Goal: Transaction & Acquisition: Purchase product/service

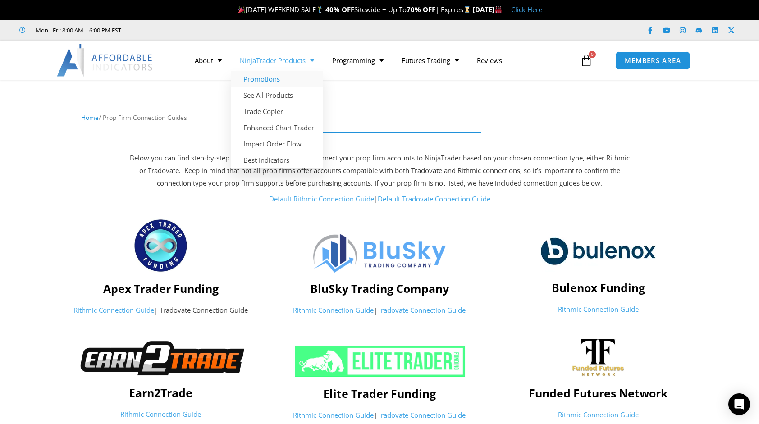
click at [271, 77] on link "Promotions" at bounding box center [277, 79] width 92 height 16
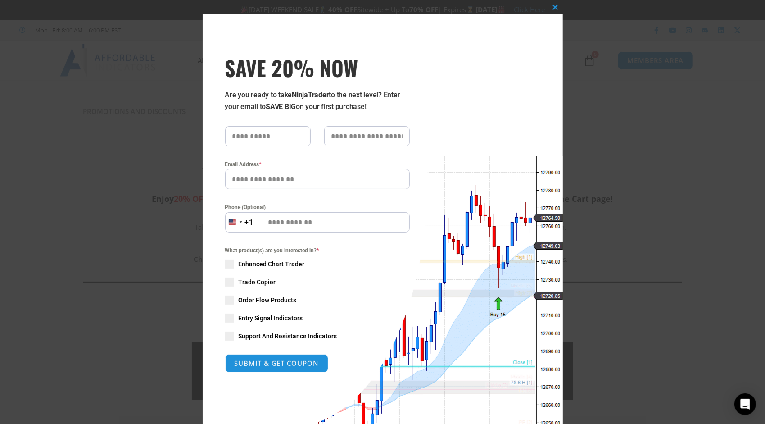
drag, startPoint x: 229, startPoint y: 264, endPoint x: 216, endPoint y: 272, distance: 15.4
click at [226, 266] on span at bounding box center [229, 264] width 9 height 9
click at [228, 282] on span at bounding box center [229, 282] width 9 height 9
click at [230, 320] on span at bounding box center [229, 318] width 9 height 9
click at [220, 336] on div "What product(s) are you interested in? * Enhanced Chart Trader Trade Copier Ord…" at bounding box center [318, 293] width 198 height 95
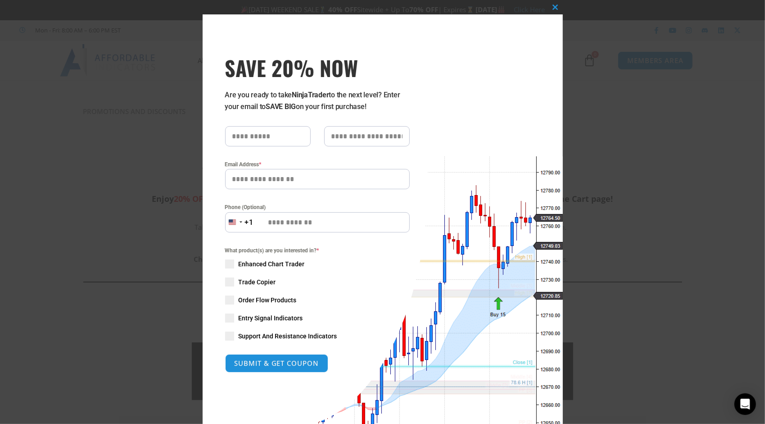
click at [225, 340] on span at bounding box center [229, 336] width 9 height 9
click at [281, 138] on input "text" at bounding box center [268, 136] width 86 height 20
type input "******"
type input "*******"
type input "**********"
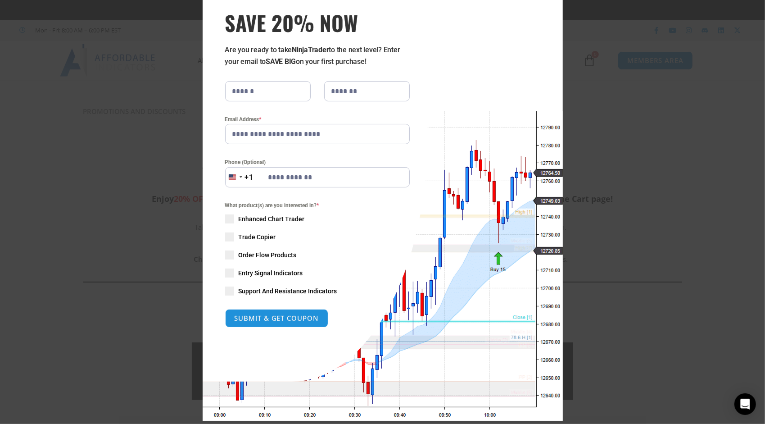
scroll to position [60, 0]
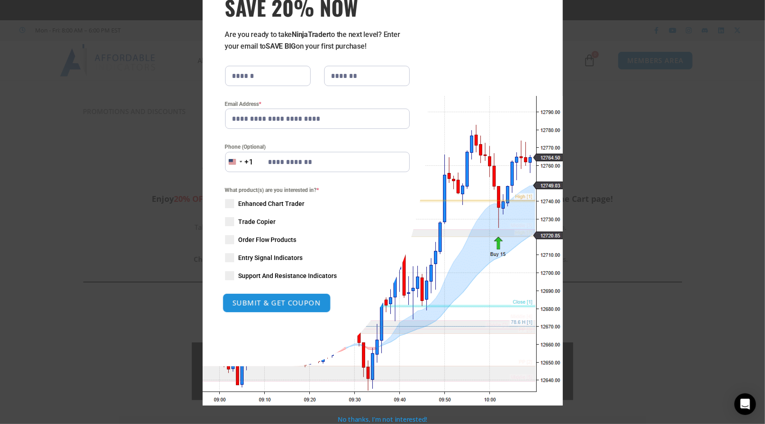
click at [276, 303] on button "SUBMIT & GET COUPON" at bounding box center [277, 302] width 109 height 19
type input "**********"
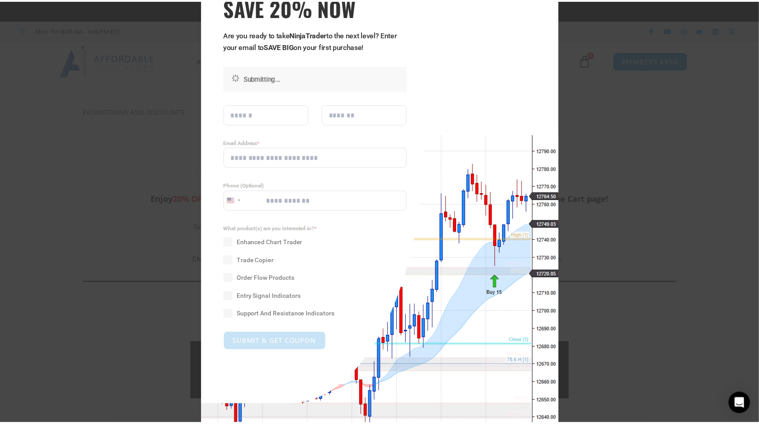
scroll to position [0, 0]
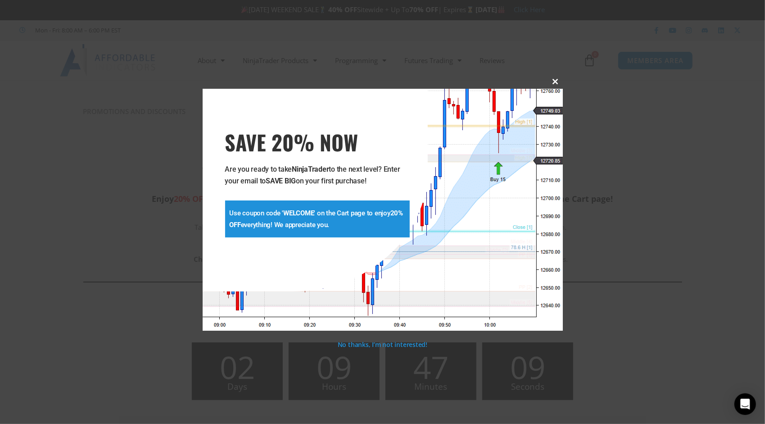
click at [555, 83] on span at bounding box center [556, 81] width 14 height 5
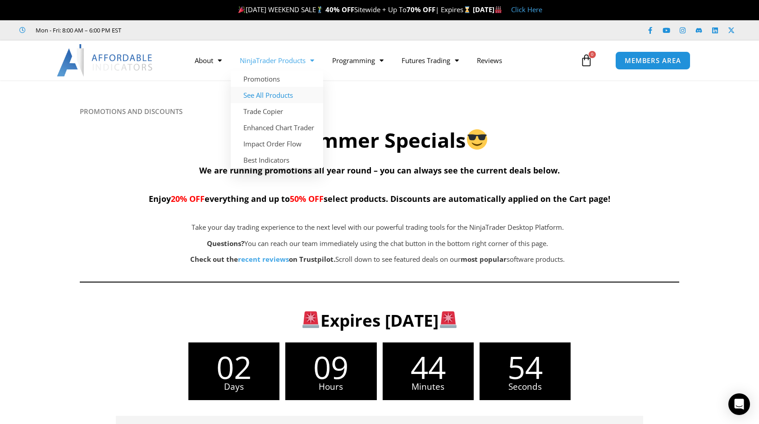
click at [274, 92] on link "See All Products" at bounding box center [277, 95] width 92 height 16
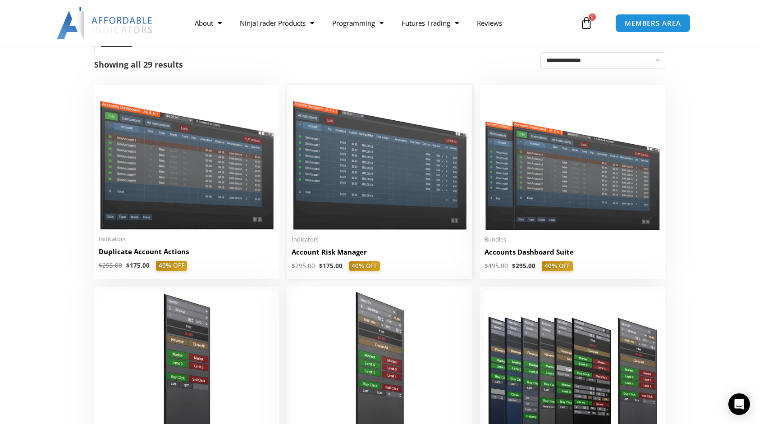
scroll to position [180, 0]
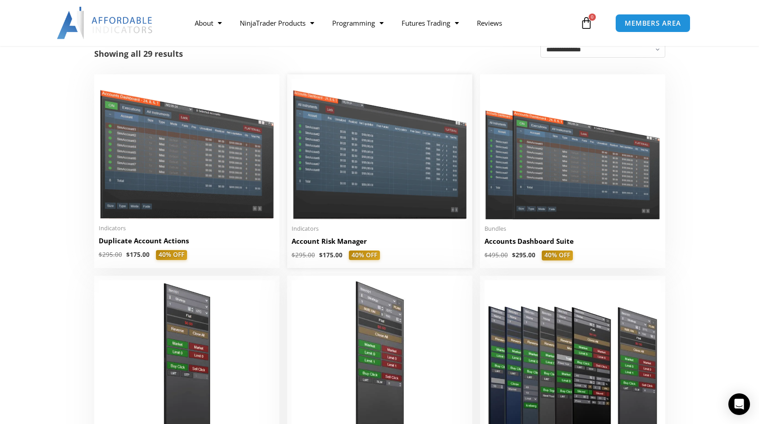
click at [366, 183] on img at bounding box center [380, 149] width 176 height 140
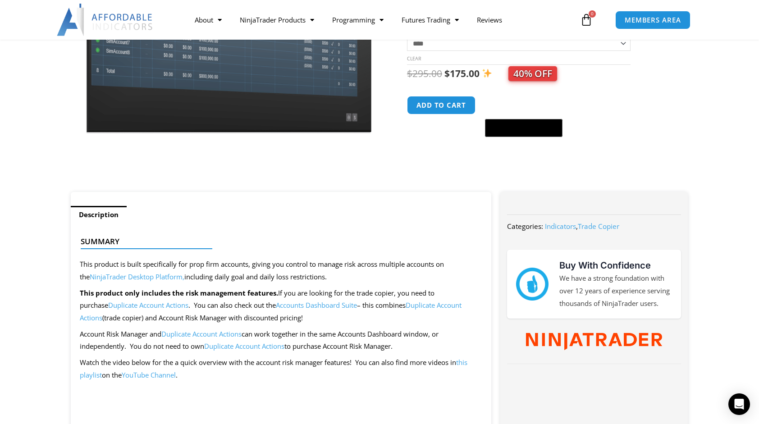
scroll to position [180, 0]
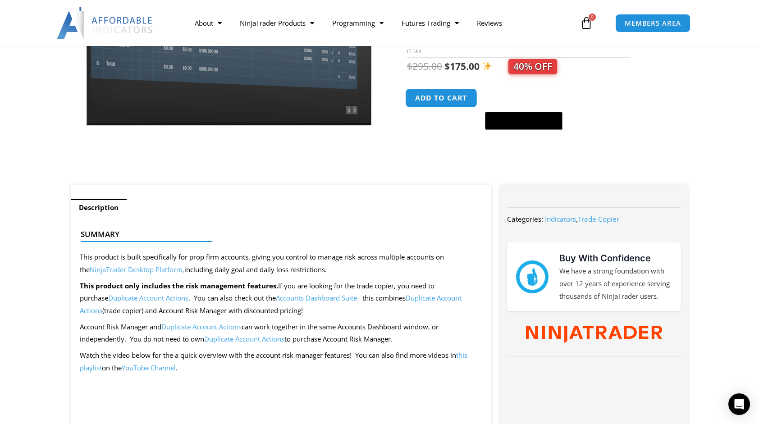
click at [441, 102] on button "Add to cart" at bounding box center [441, 97] width 72 height 19
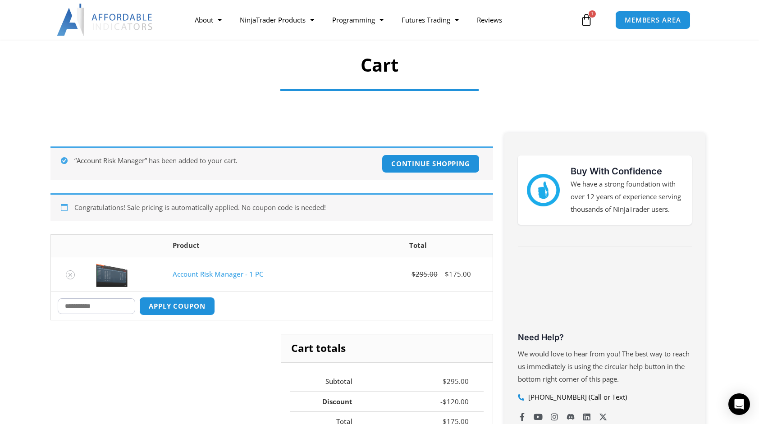
scroll to position [135, 0]
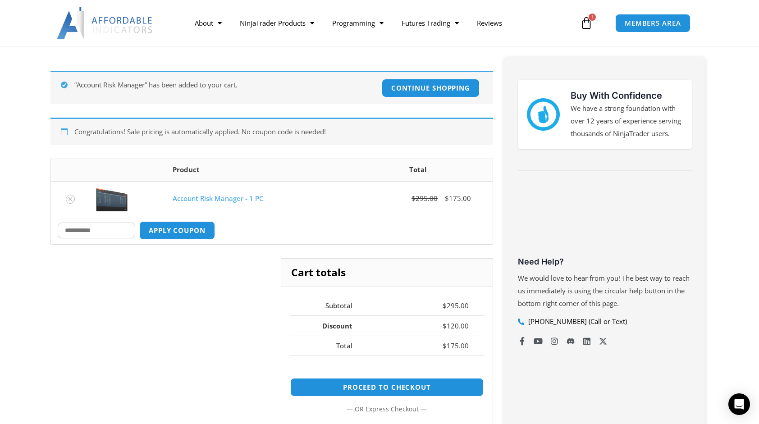
click at [118, 232] on input "Coupon:" at bounding box center [96, 231] width 77 height 16
type input "*******"
click at [184, 234] on button "Apply coupon" at bounding box center [176, 230] width 79 height 19
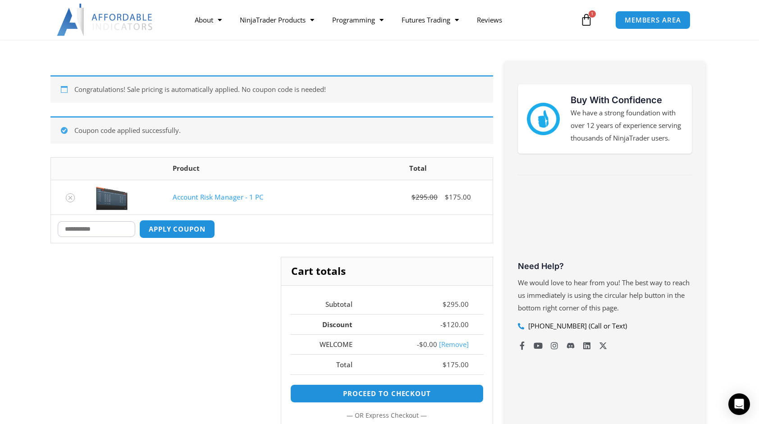
scroll to position [156, 0]
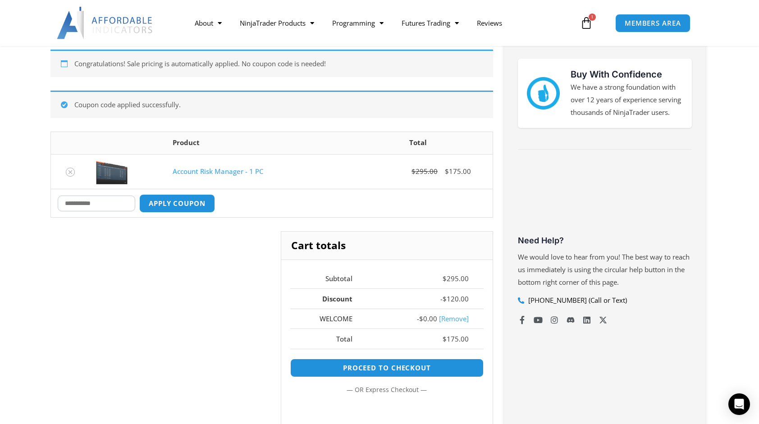
click at [457, 316] on link "[Remove]" at bounding box center [454, 318] width 30 height 9
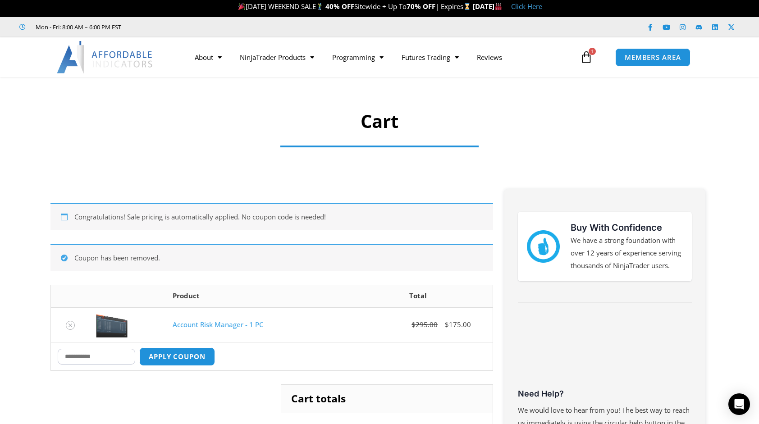
scroll to position [0, 0]
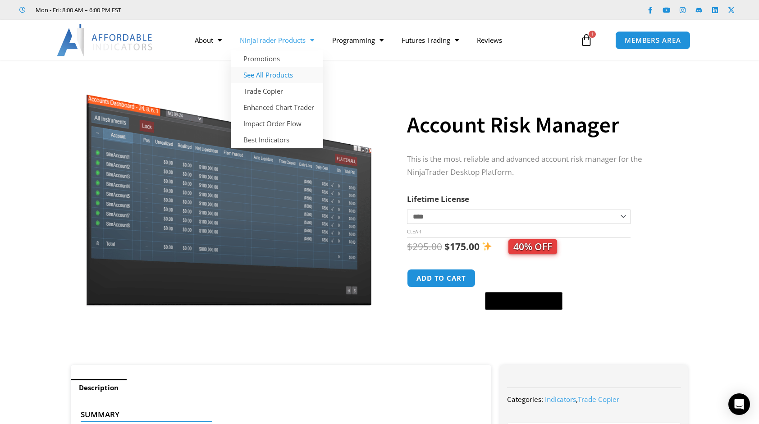
click at [265, 76] on link "See All Products" at bounding box center [277, 75] width 92 height 16
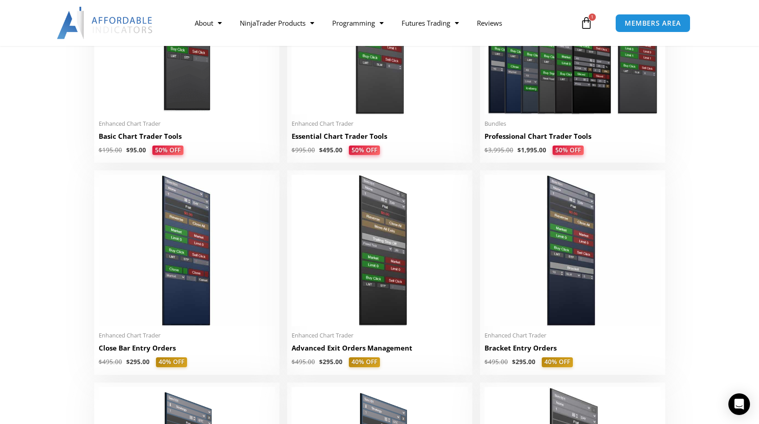
scroll to position [496, 0]
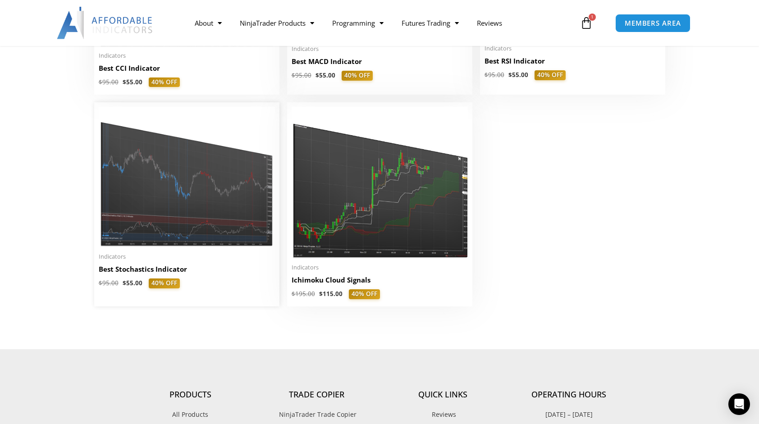
scroll to position [2073, 0]
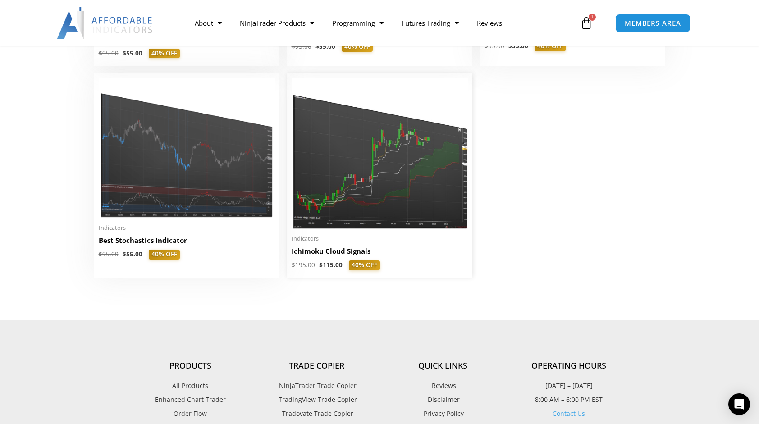
click at [376, 188] on img at bounding box center [380, 153] width 176 height 151
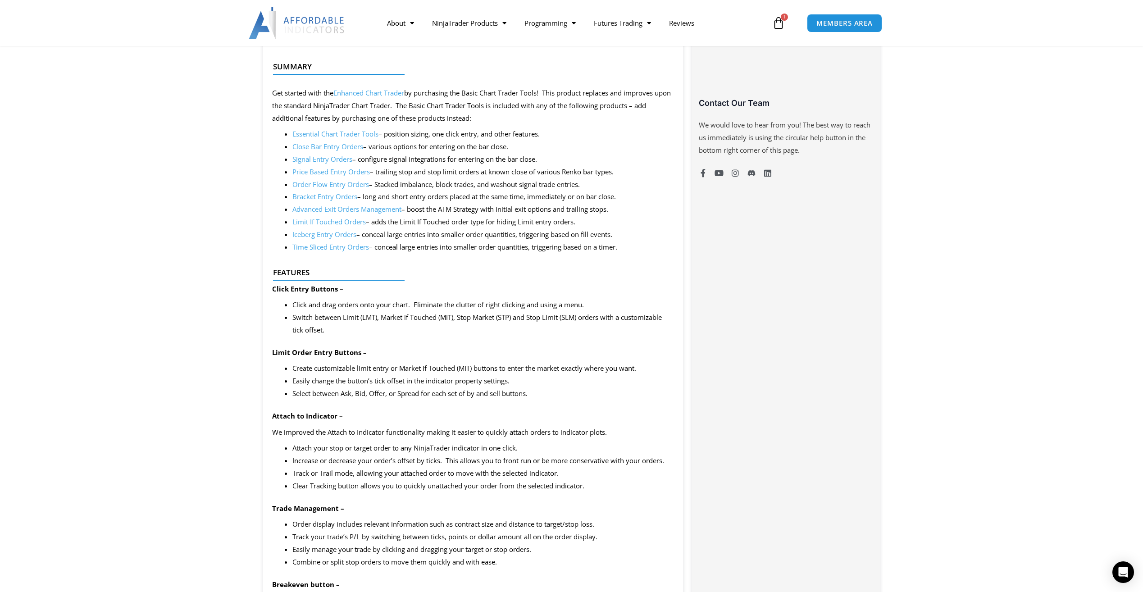
scroll to position [676, 0]
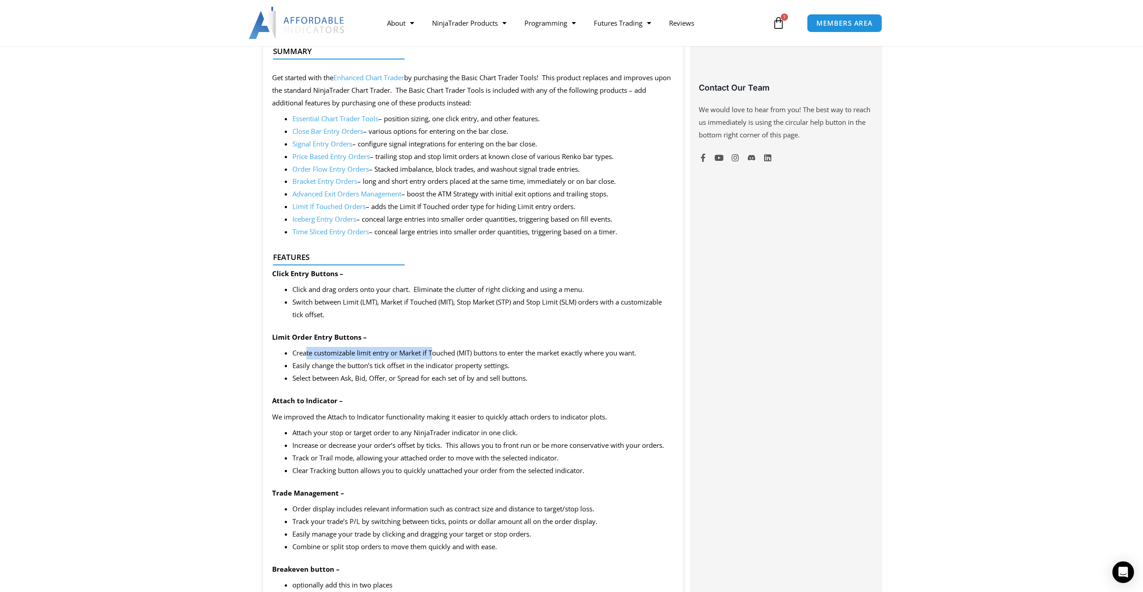
drag, startPoint x: 305, startPoint y: 356, endPoint x: 434, endPoint y: 354, distance: 128.4
click at [434, 354] on li "Create customizable limit entry or Market if Touched (MIT) buttons to enter the…" at bounding box center [483, 353] width 382 height 13
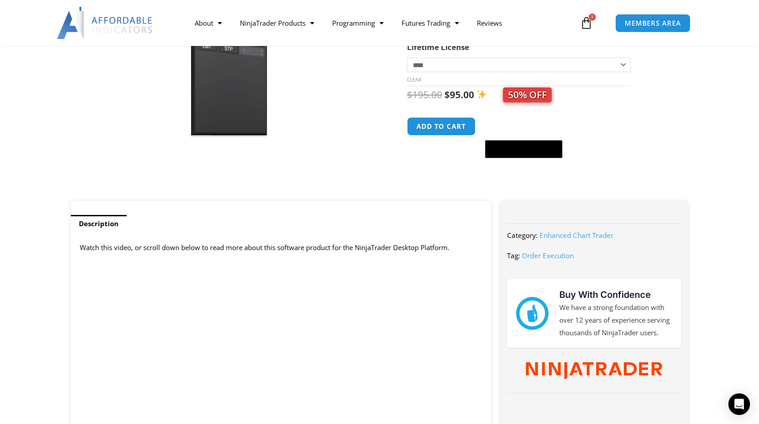
scroll to position [180, 0]
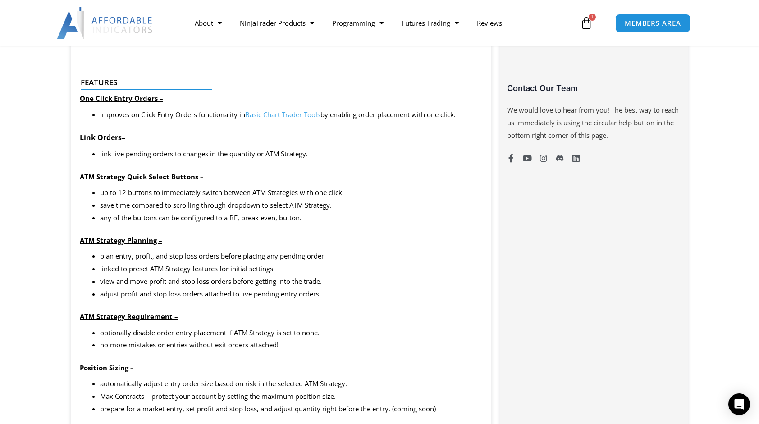
scroll to position [676, 0]
drag, startPoint x: 107, startPoint y: 216, endPoint x: 207, endPoint y: 223, distance: 99.8
click at [207, 223] on li "any of the buttons can be configured to a BE, break even, button." at bounding box center [291, 217] width 382 height 13
drag, startPoint x: 207, startPoint y: 223, endPoint x: 251, endPoint y: 226, distance: 44.2
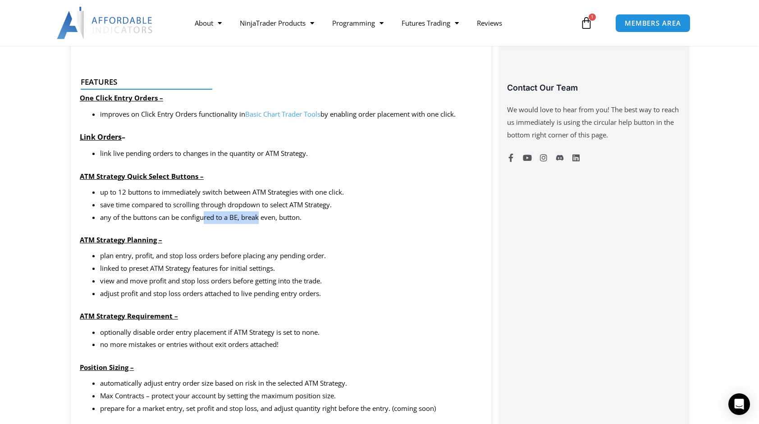
drag, startPoint x: 206, startPoint y: 216, endPoint x: 260, endPoint y: 219, distance: 54.6
click at [260, 219] on li "any of the buttons can be configured to a BE, break even, button." at bounding box center [291, 217] width 382 height 13
drag, startPoint x: 260, startPoint y: 219, endPoint x: 225, endPoint y: 232, distance: 37.7
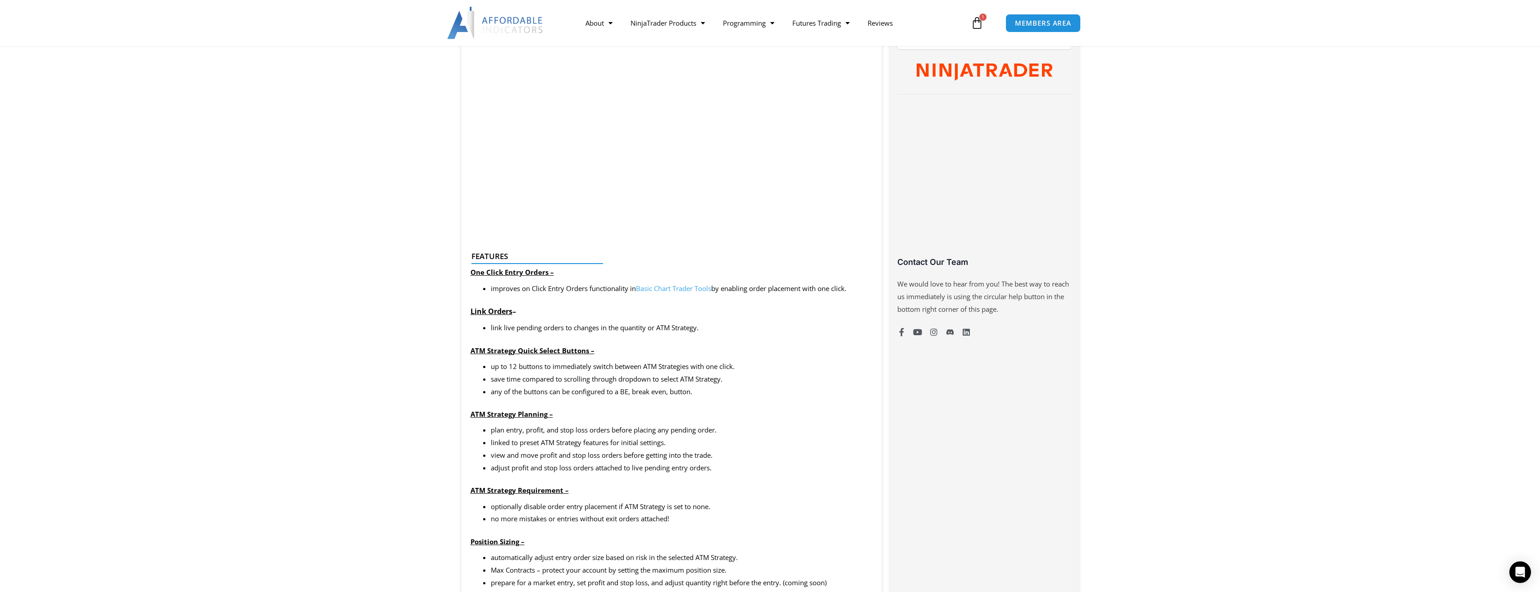
scroll to position [500, 0]
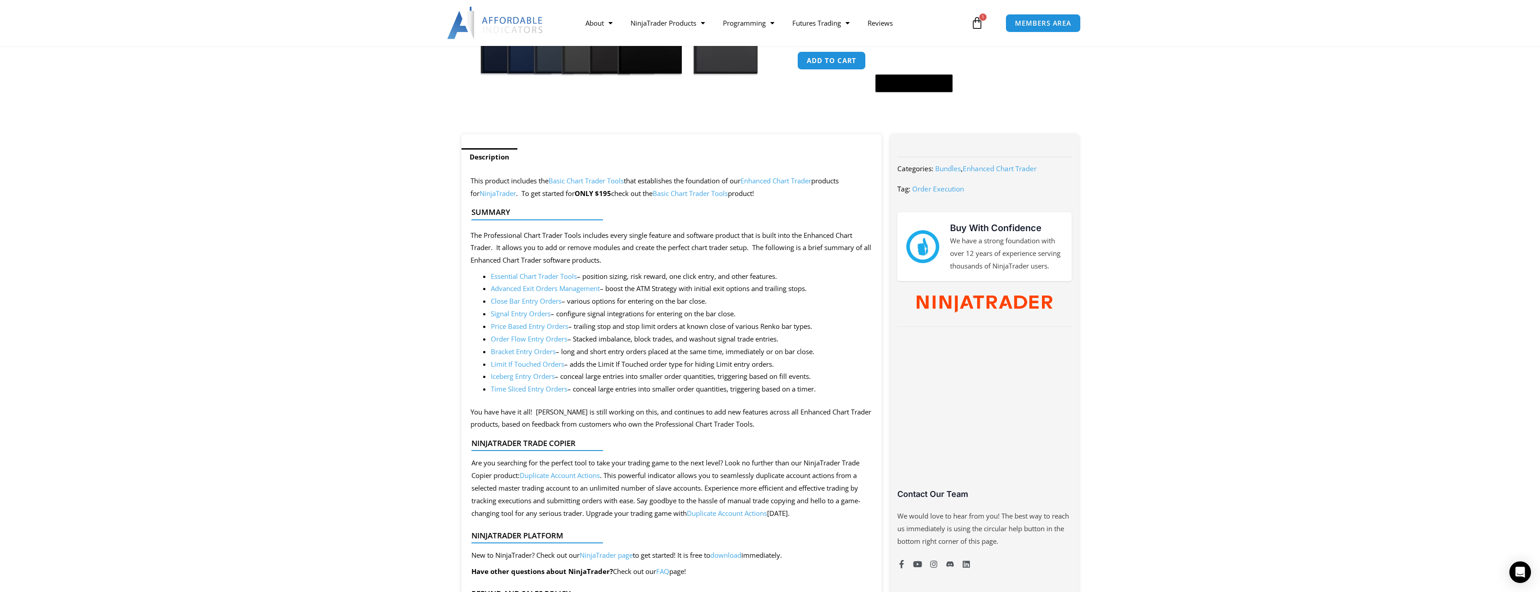
scroll to position [270, 0]
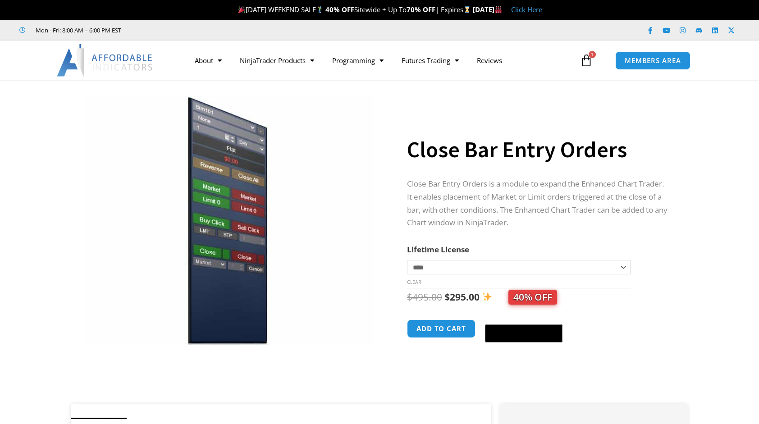
drag, startPoint x: 0, startPoint y: 0, endPoint x: 706, endPoint y: 144, distance: 720.6
click at [706, 144] on section "**********" at bounding box center [379, 246] width 759 height 314
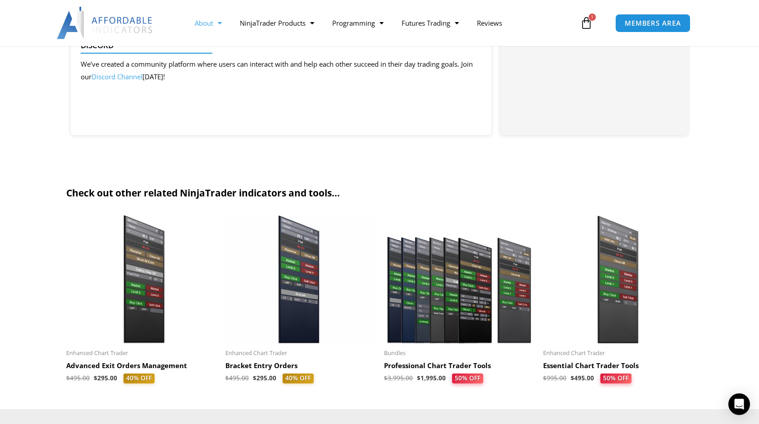
scroll to position [1126, 0]
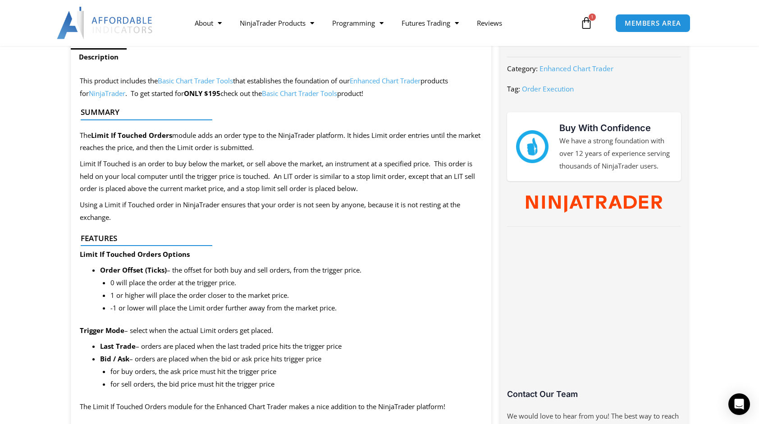
scroll to position [270, 0]
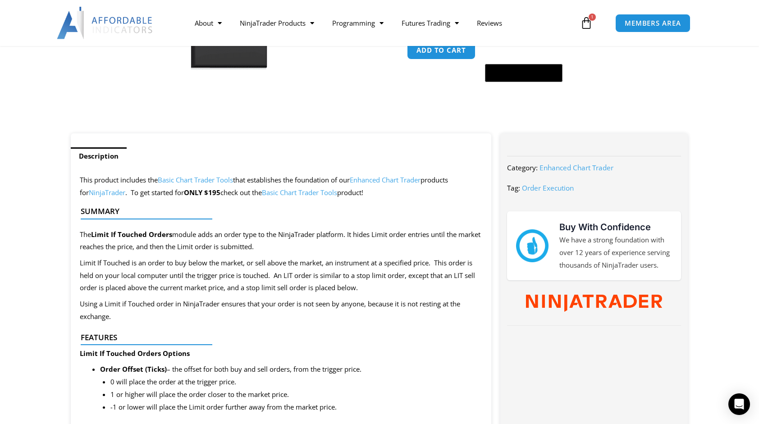
click at [80, 261] on p "Limit If Touched is an order to buy below the market, or sell above the market,…" at bounding box center [281, 276] width 402 height 38
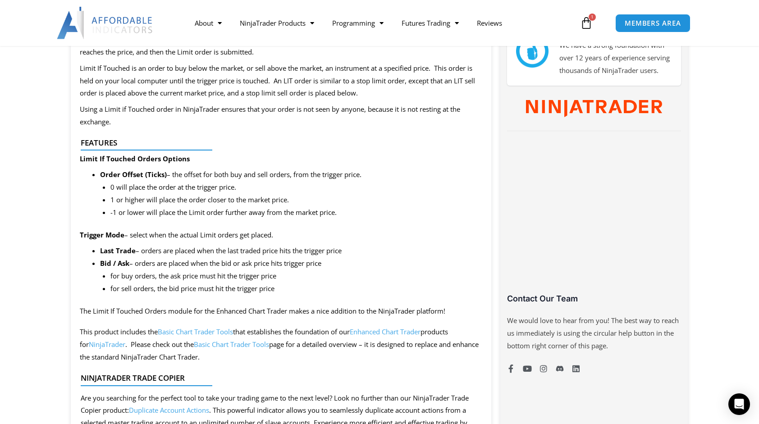
scroll to position [496, 0]
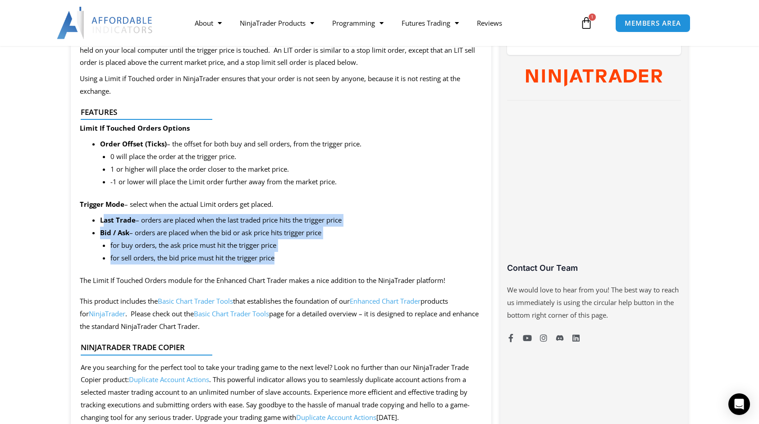
drag, startPoint x: 103, startPoint y: 216, endPoint x: 314, endPoint y: 261, distance: 215.2
click at [314, 261] on ul "Last Trade – orders are placed when the last traded price hits the trigger pric…" at bounding box center [291, 239] width 382 height 50
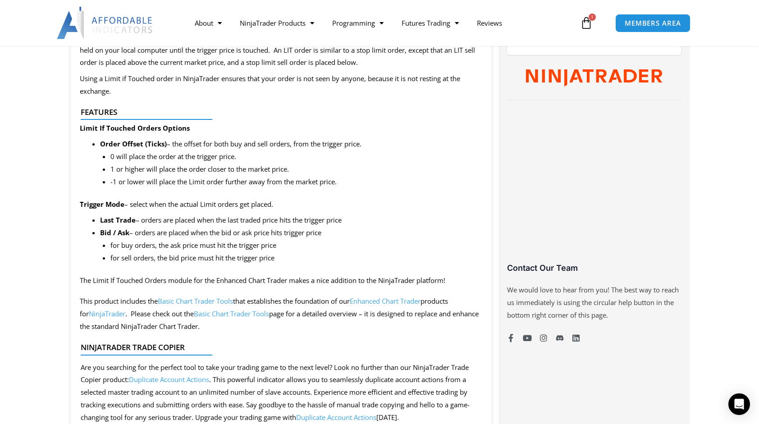
drag, startPoint x: 314, startPoint y: 261, endPoint x: 423, endPoint y: 144, distance: 159.7
click at [423, 144] on li "Order Offset (Ticks) – the offset for both buy and sell orders, from the trigge…" at bounding box center [291, 163] width 382 height 50
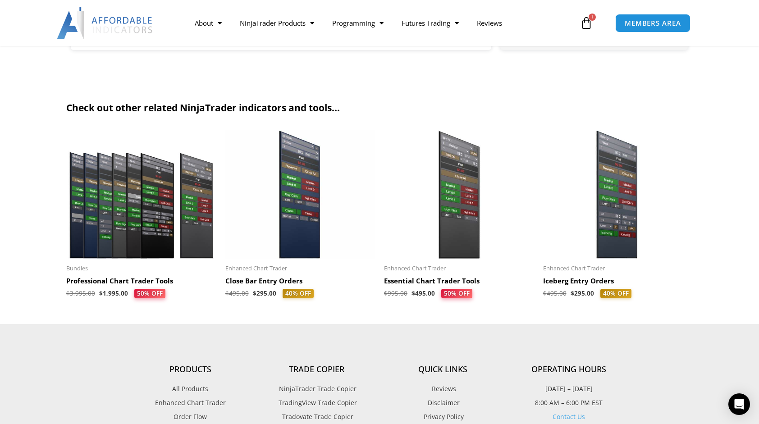
scroll to position [1126, 0]
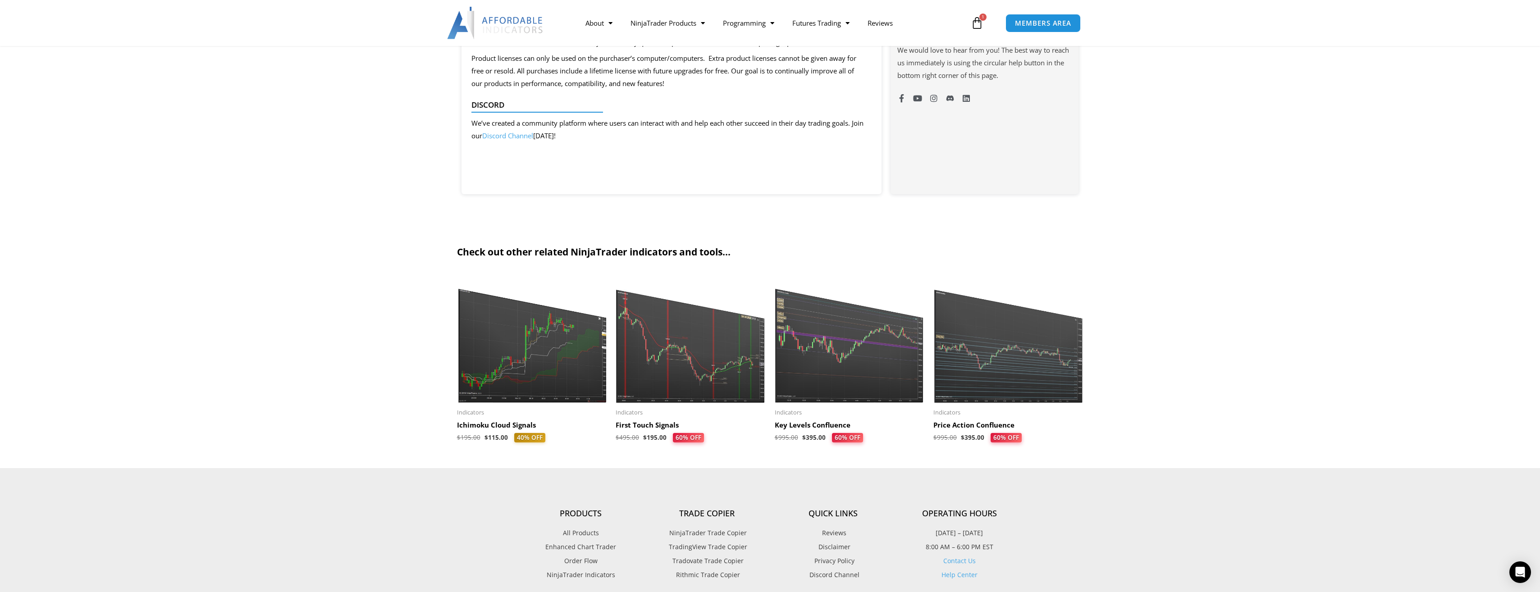
scroll to position [721, 0]
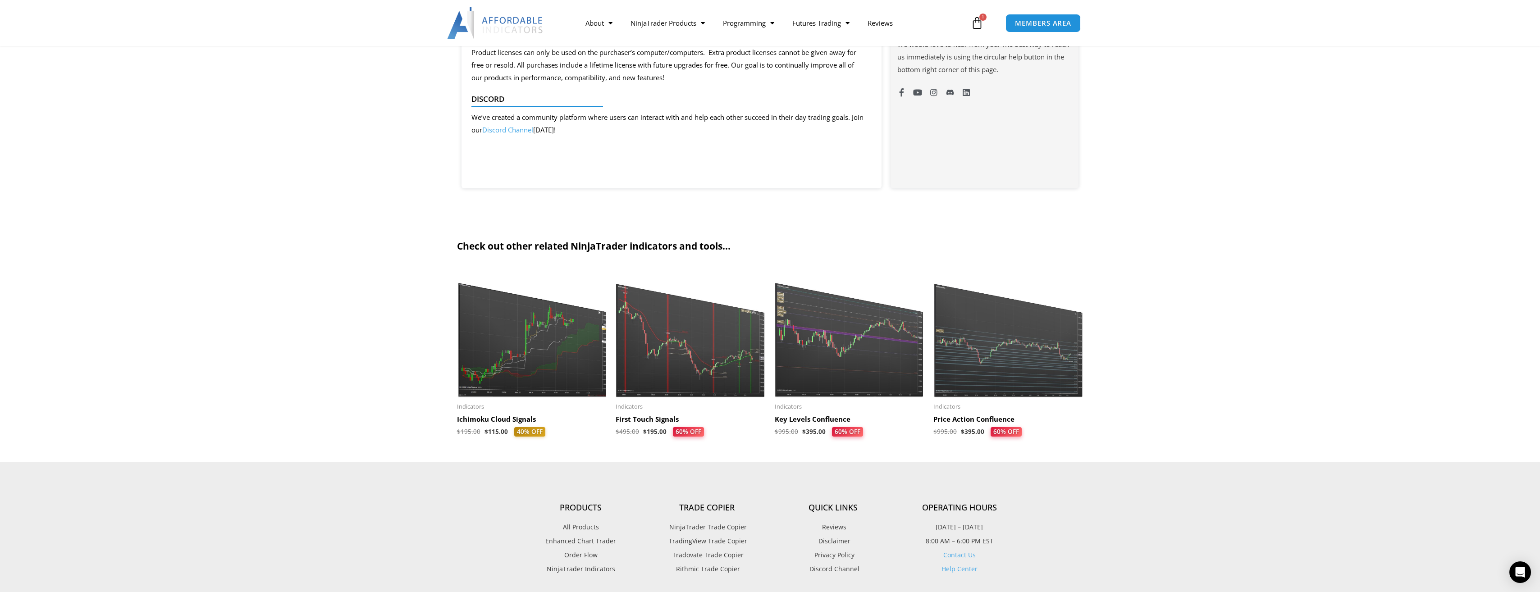
drag, startPoint x: 980, startPoint y: 337, endPoint x: 959, endPoint y: 339, distance: 20.9
click at [758, 339] on img at bounding box center [1008, 333] width 150 height 129
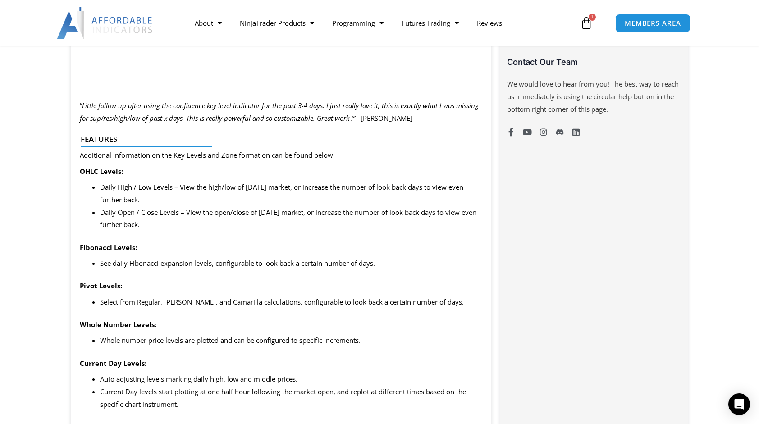
scroll to position [721, 0]
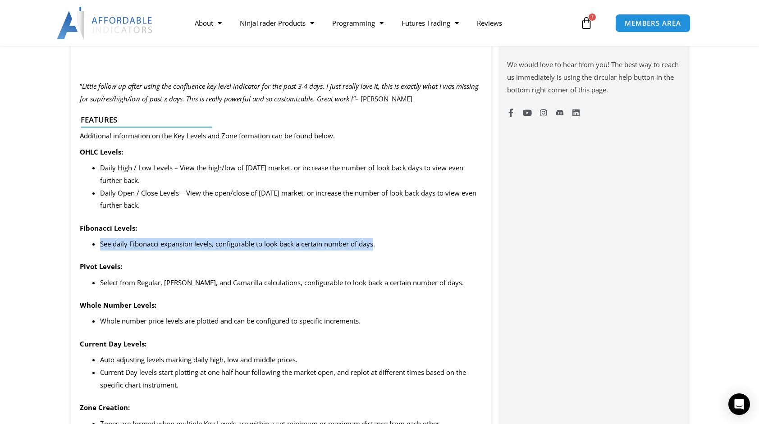
drag, startPoint x: 100, startPoint y: 242, endPoint x: 376, endPoint y: 245, distance: 276.2
click at [376, 245] on li "See daily Fibonacci expansion levels, configurable to look back a certain numbe…" at bounding box center [291, 244] width 382 height 13
click at [216, 259] on div "SAVE NOW – Your special pricing is immediately applied! Offer expires Monday, S…" at bounding box center [281, 421] width 420 height 1414
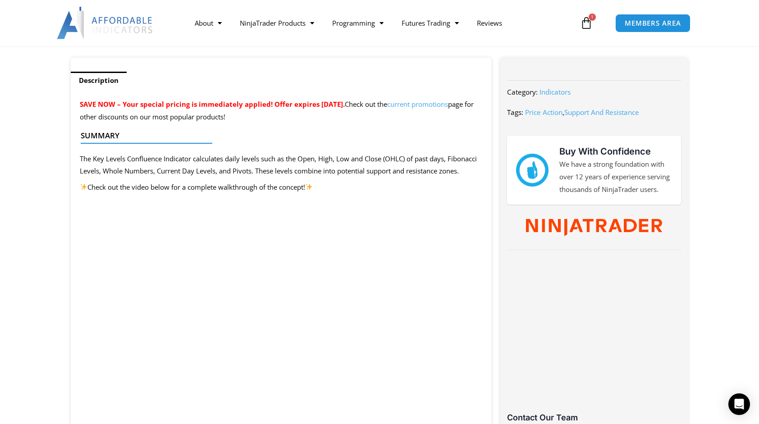
scroll to position [270, 0]
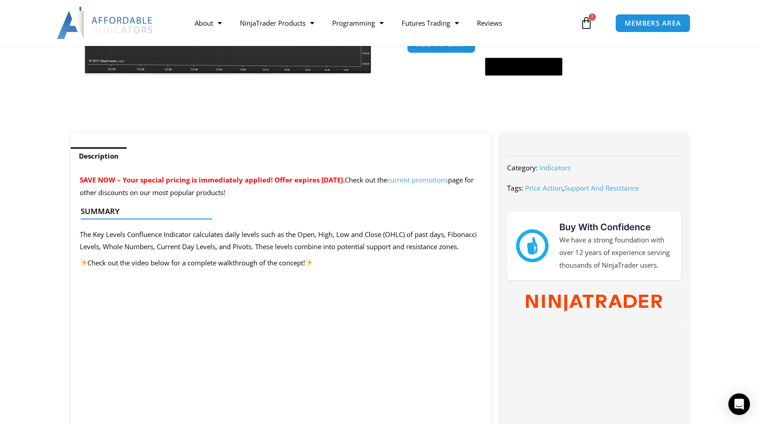
click at [448, 179] on link "current promotions" at bounding box center [417, 179] width 61 height 9
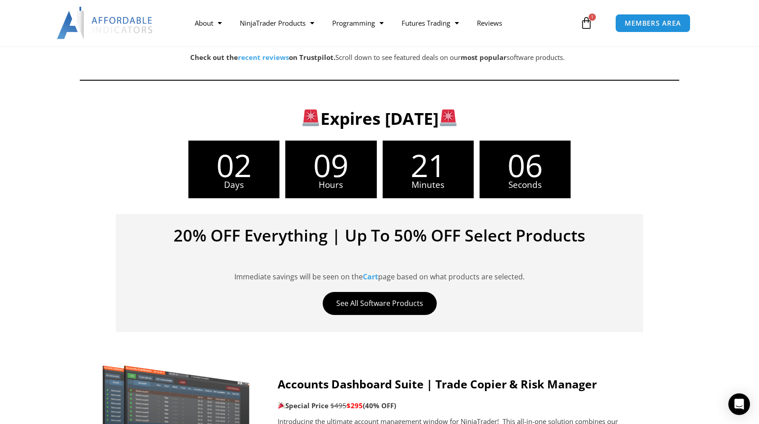
scroll to position [180, 0]
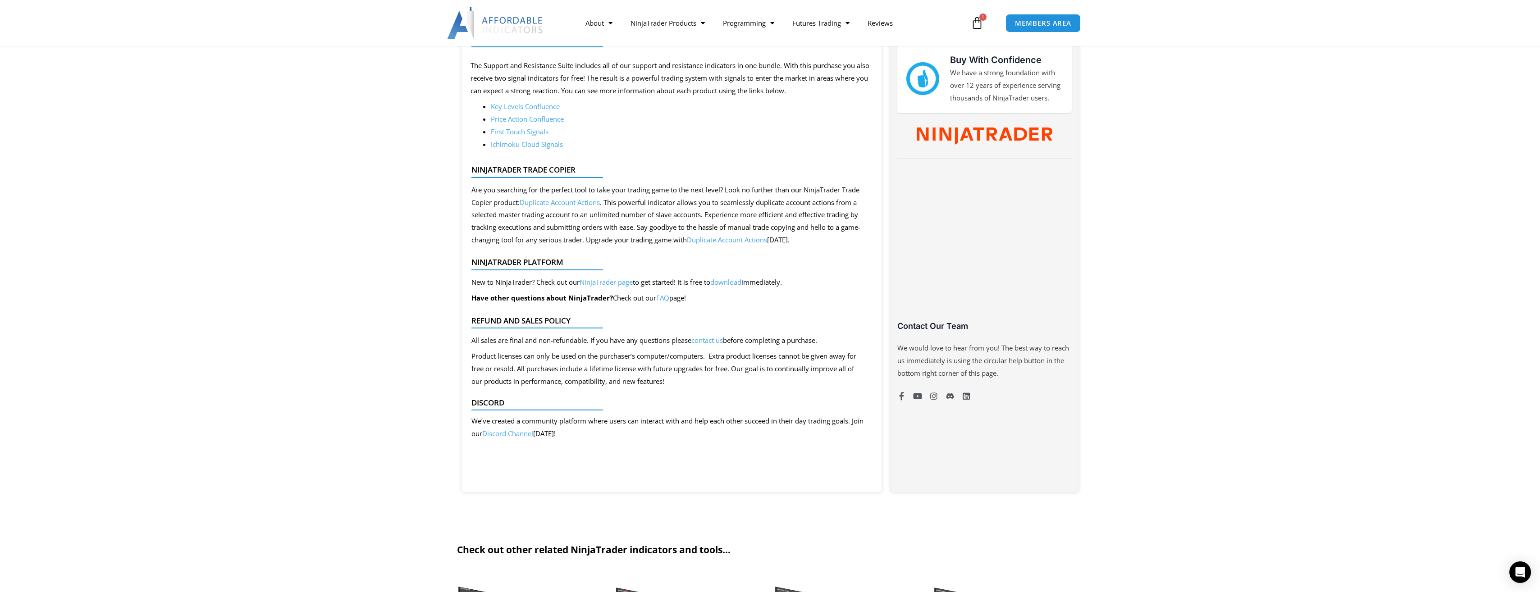
scroll to position [423, 0]
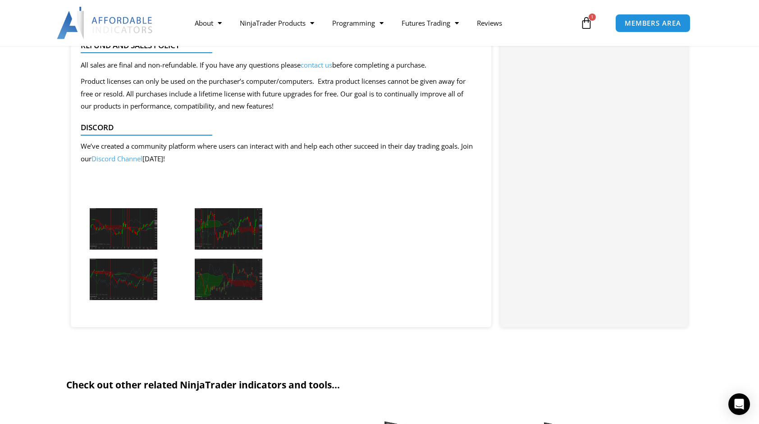
scroll to position [901, 0]
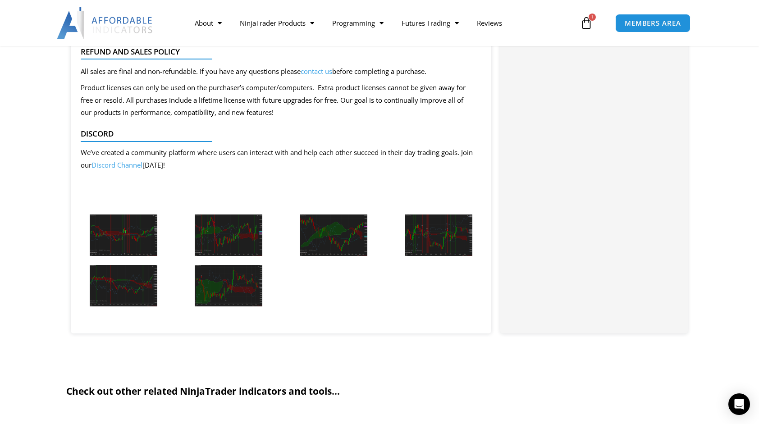
click at [126, 226] on img at bounding box center [124, 234] width 68 height 41
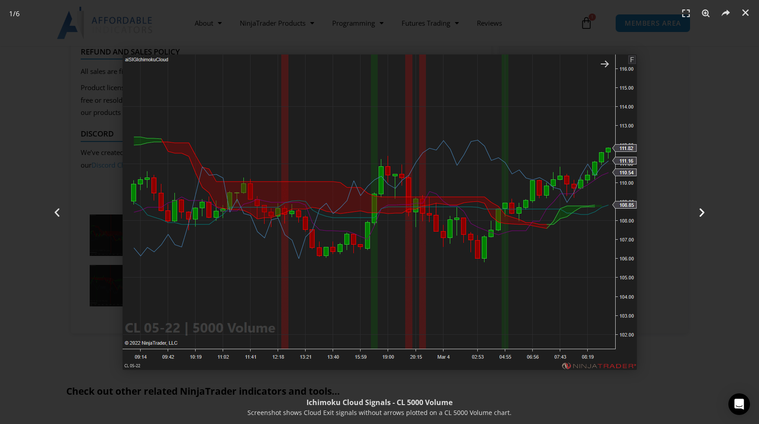
click at [701, 211] on icon "Next slide" at bounding box center [701, 211] width 11 height 11
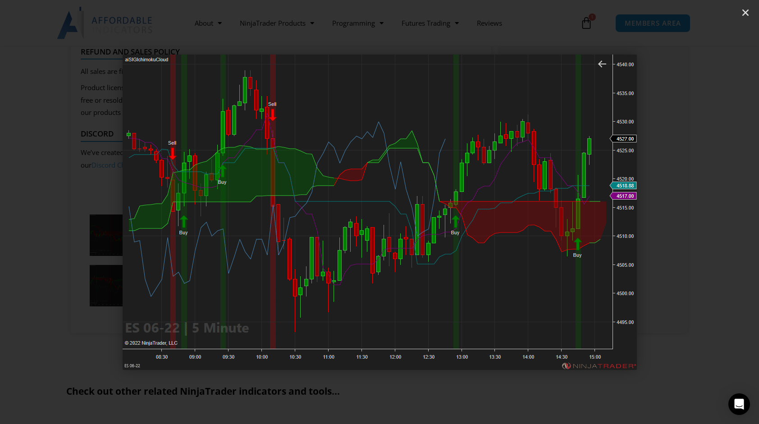
click at [701, 211] on icon "Next slide" at bounding box center [701, 211] width 11 height 11
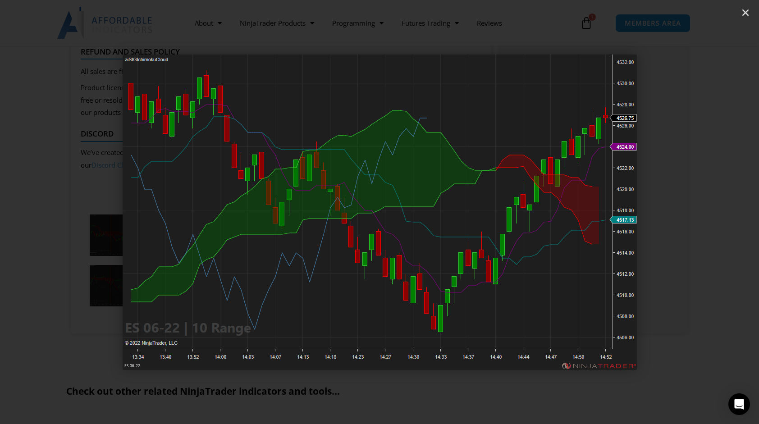
click at [701, 210] on icon "Next slide" at bounding box center [701, 211] width 11 height 11
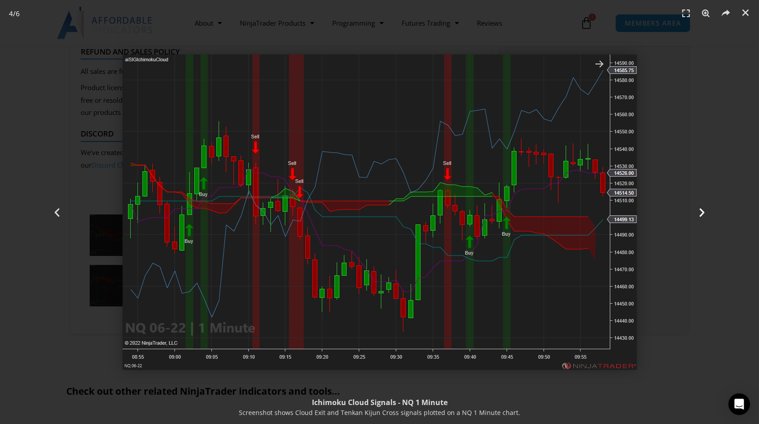
click at [701, 209] on icon "Next slide" at bounding box center [701, 211] width 11 height 11
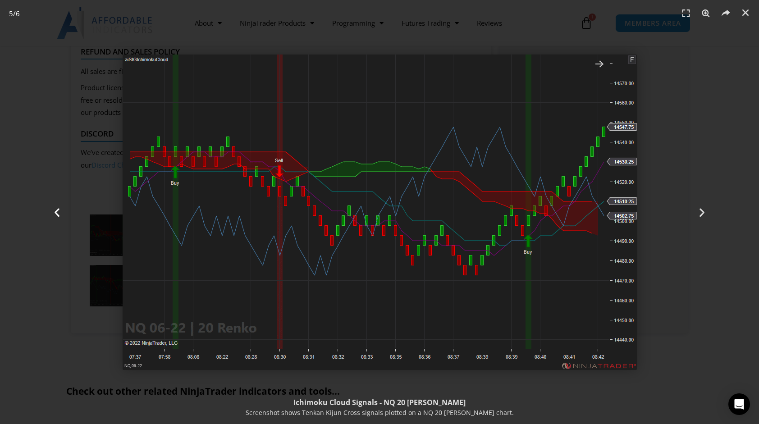
click at [55, 209] on icon "Previous slide" at bounding box center [56, 211] width 11 height 11
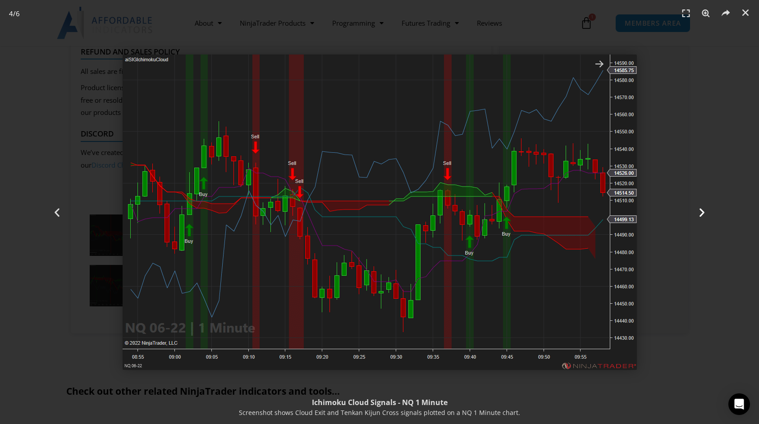
click at [701, 210] on icon "Next slide" at bounding box center [701, 211] width 11 height 11
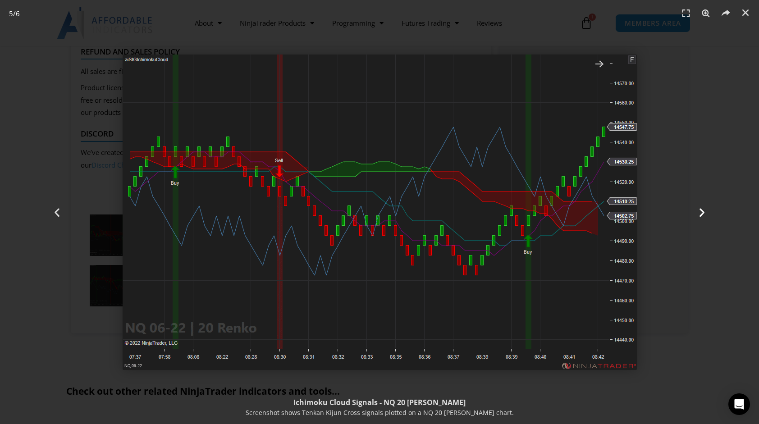
click at [701, 210] on icon "Next slide" at bounding box center [701, 211] width 11 height 11
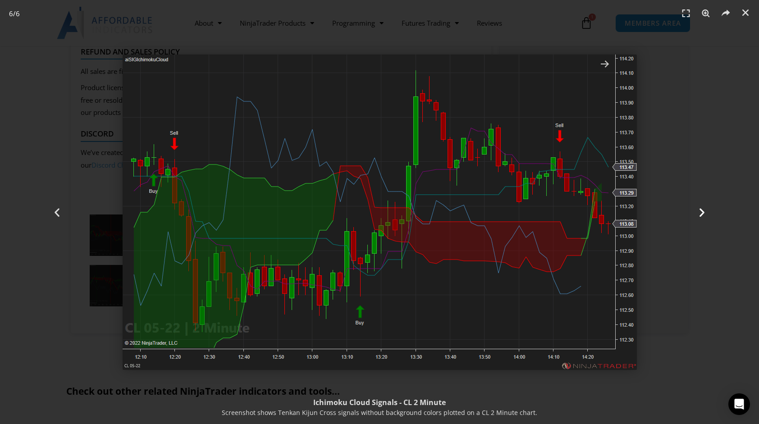
click at [701, 210] on icon "Next slide" at bounding box center [701, 211] width 11 height 11
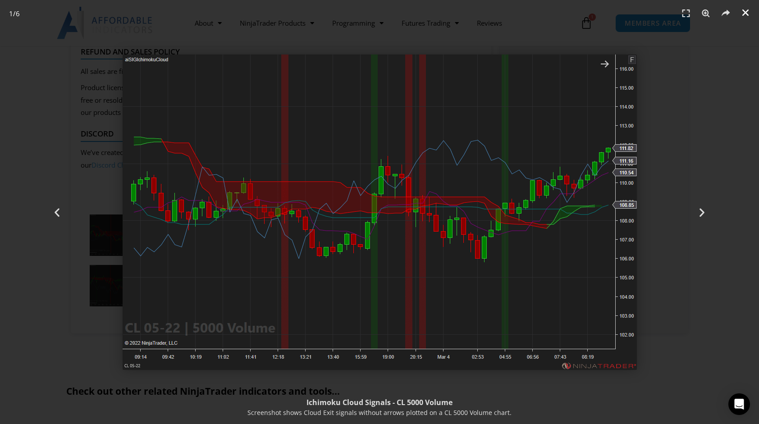
click at [743, 10] on icon "Close (Esc)" at bounding box center [745, 12] width 9 height 9
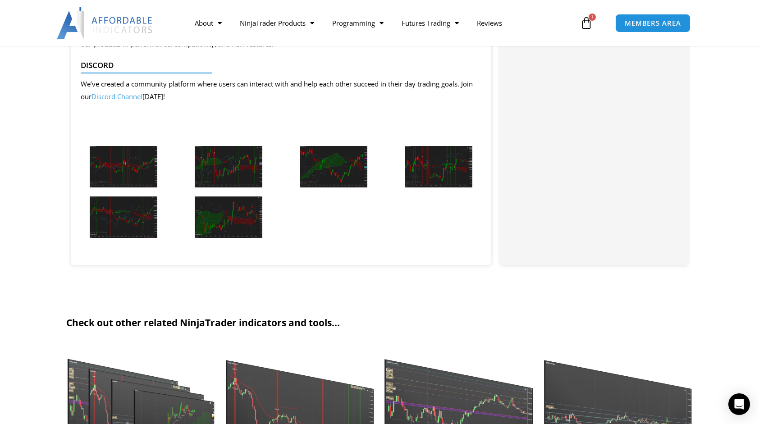
scroll to position [1171, 0]
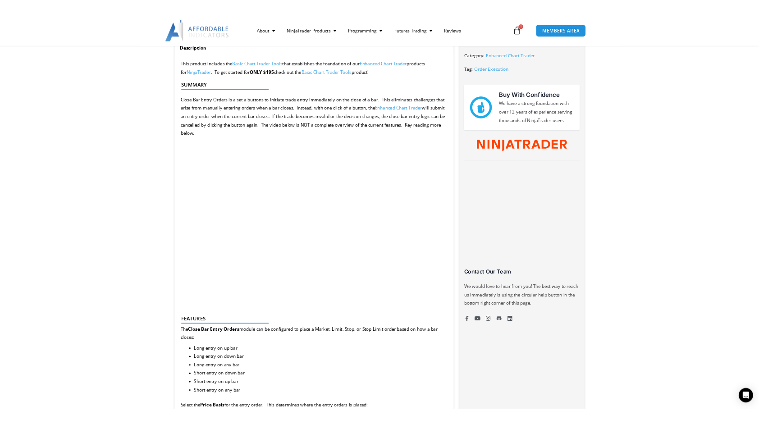
scroll to position [405, 0]
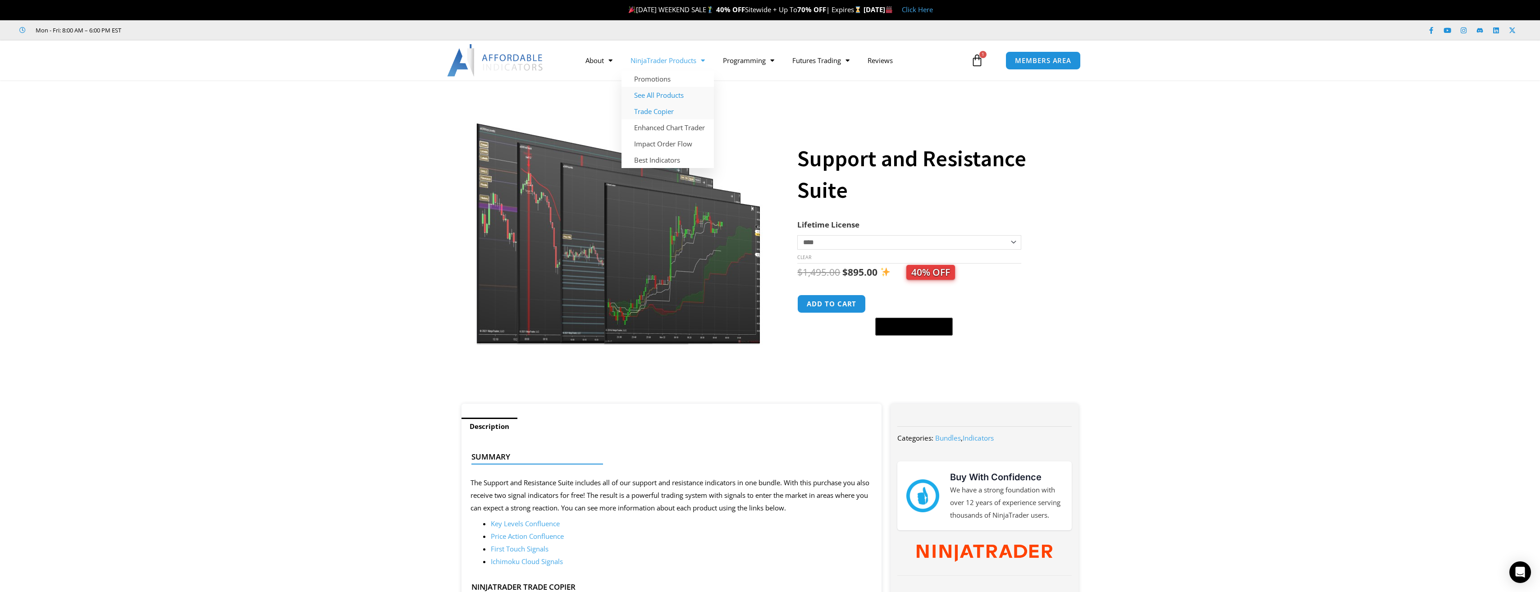
drag, startPoint x: 652, startPoint y: 97, endPoint x: 647, endPoint y: 103, distance: 8.3
click at [652, 97] on link "See All Products" at bounding box center [667, 95] width 92 height 16
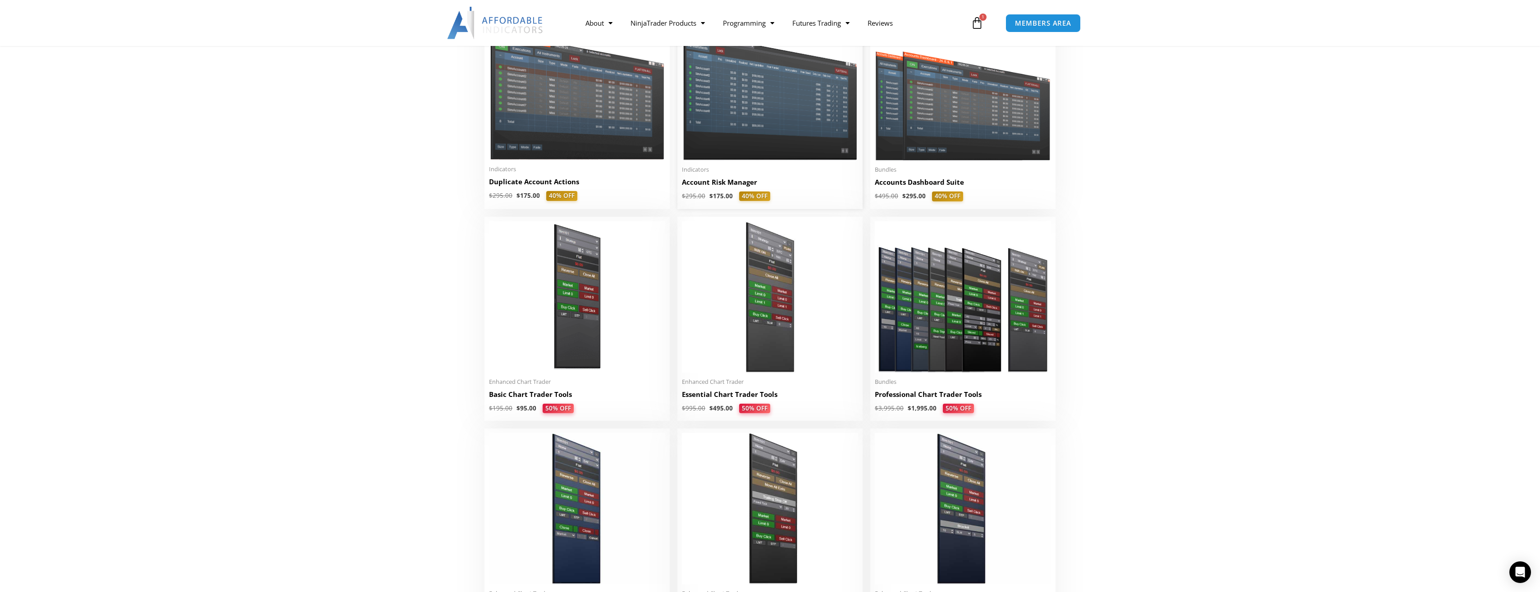
scroll to position [270, 0]
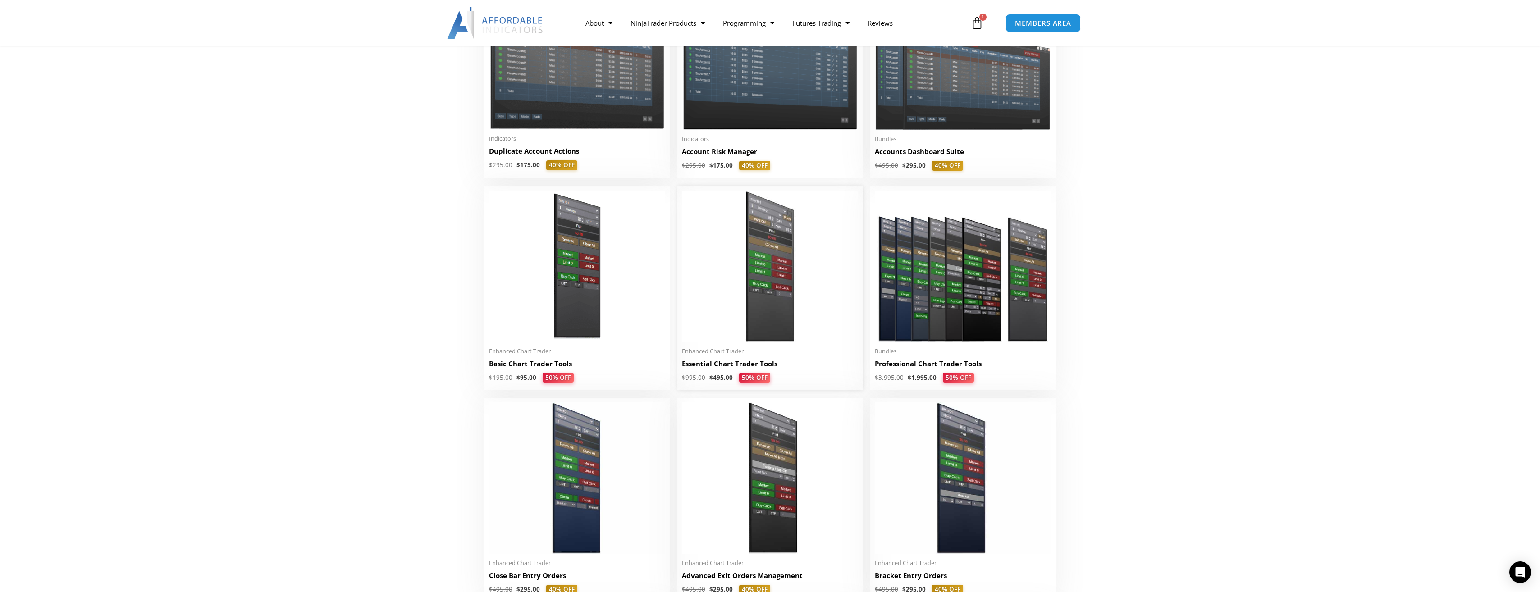
click at [767, 289] on img at bounding box center [770, 266] width 176 height 151
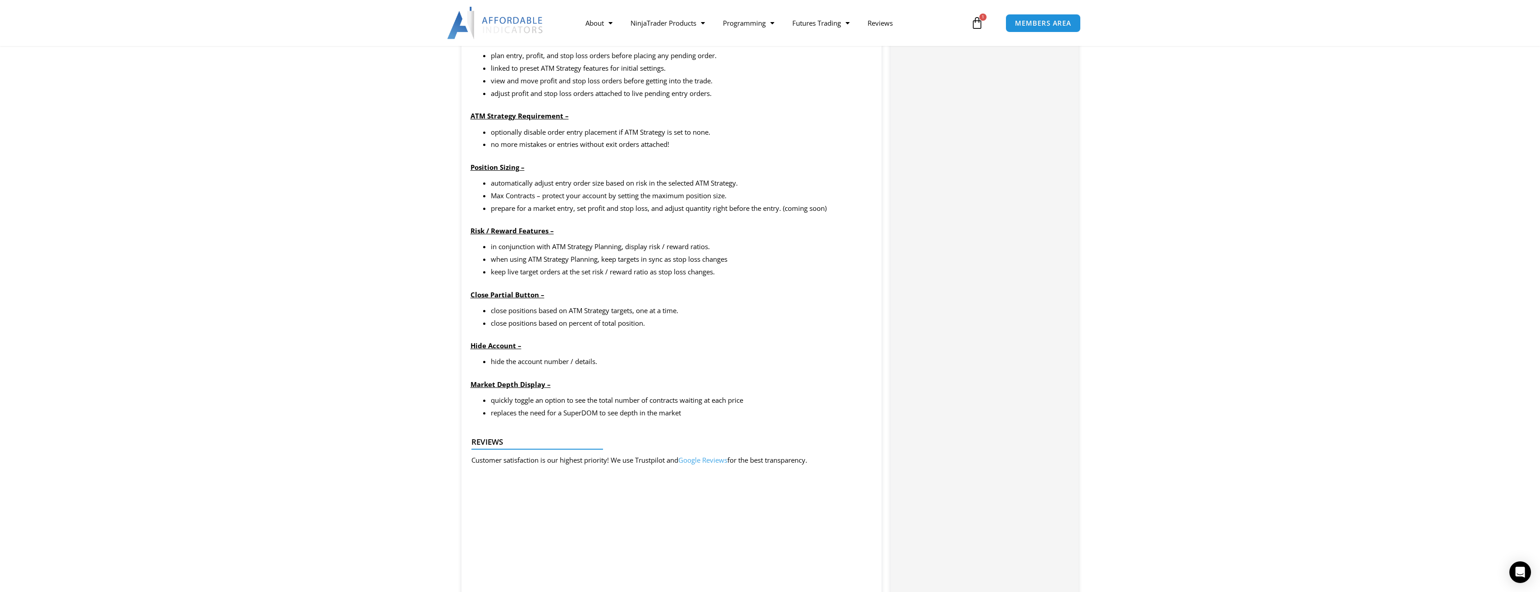
scroll to position [901, 0]
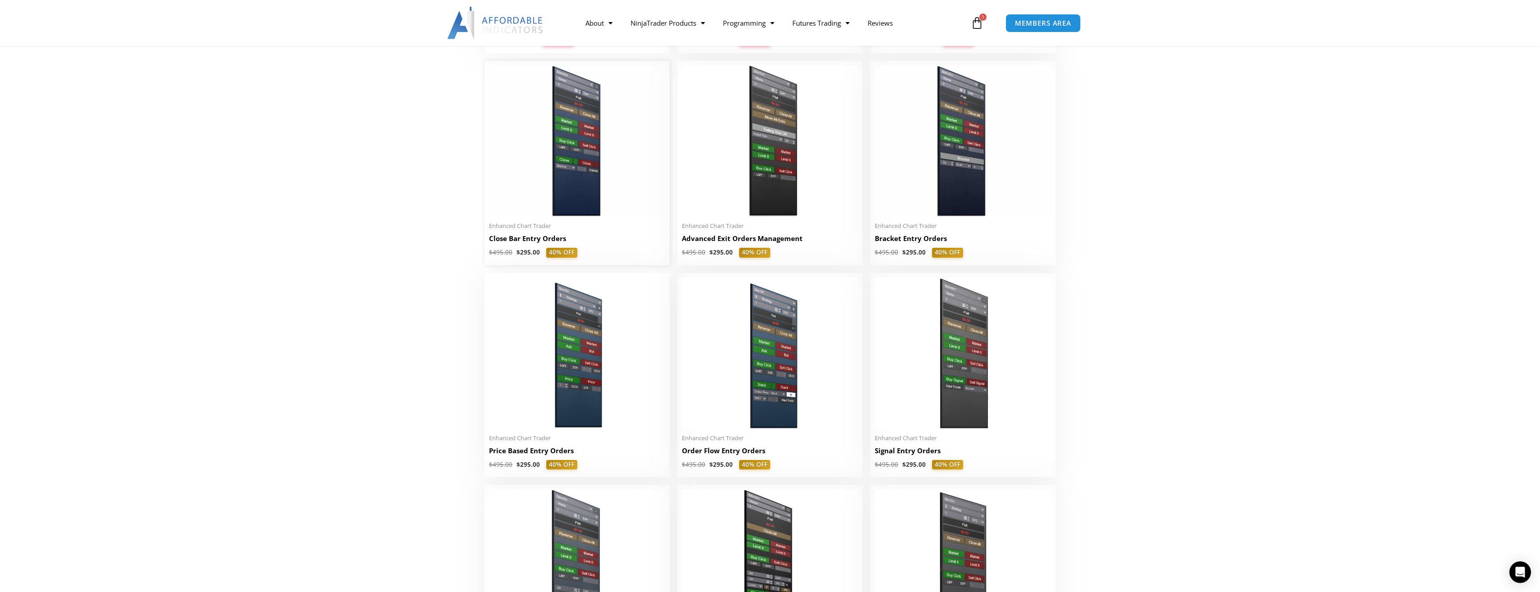
scroll to position [586, 0]
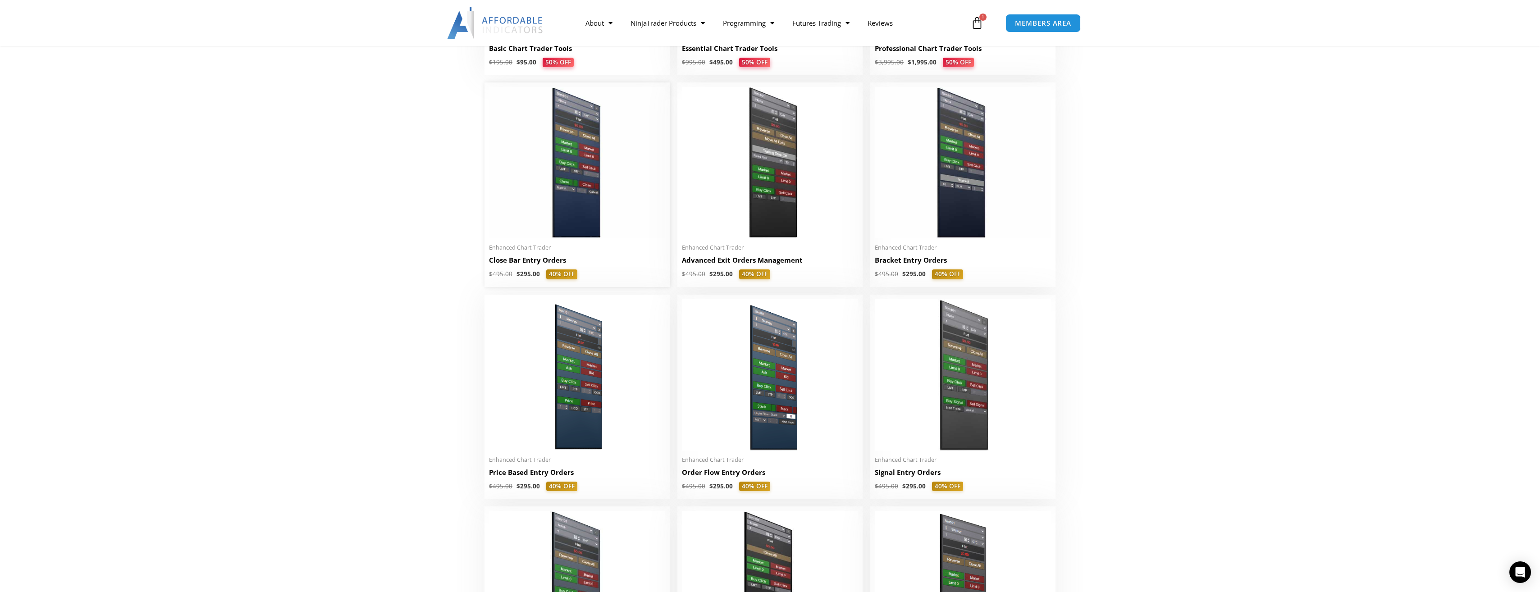
click at [577, 187] on img at bounding box center [577, 162] width 176 height 151
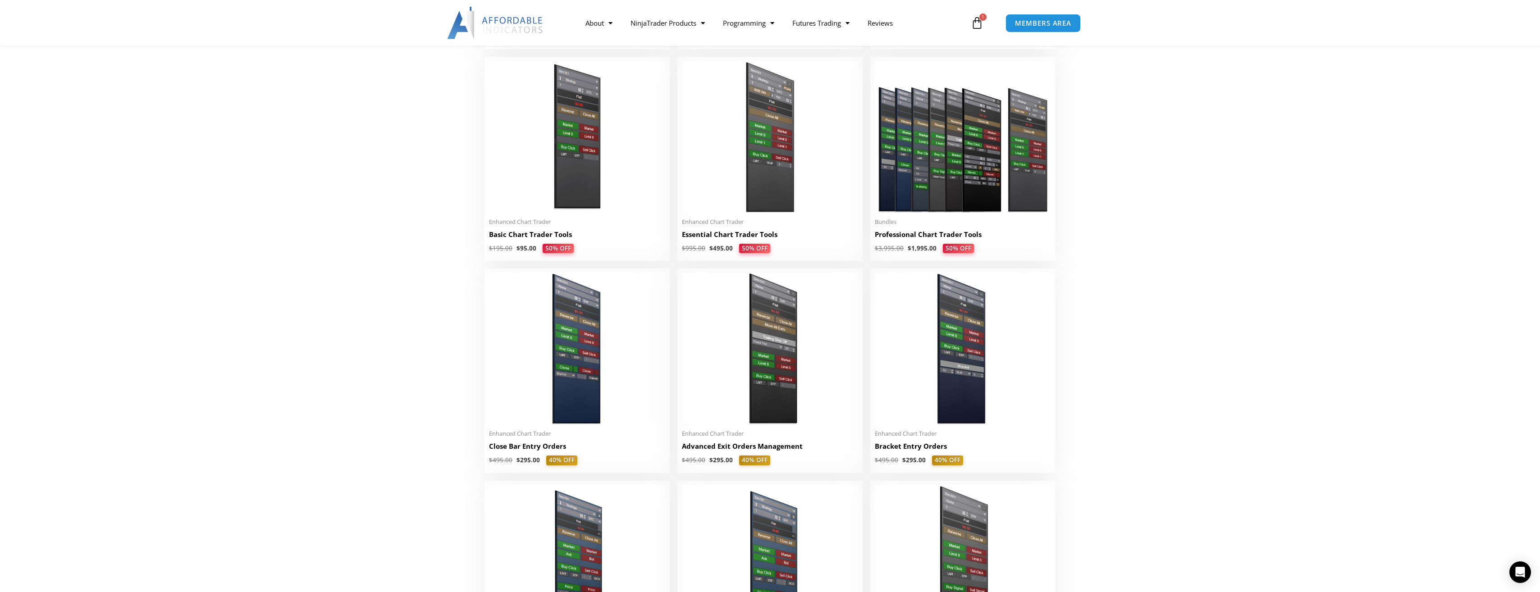
scroll to position [405, 0]
